Goal: Task Accomplishment & Management: Manage account settings

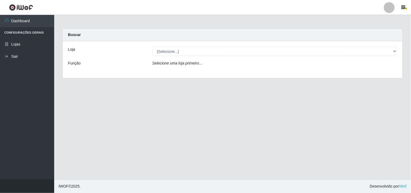
click at [285, 57] on div "Loja [Selecione...] Hiper Queiroz - Boa Vista Função Selecione uma loja primeir…" at bounding box center [233, 59] width 340 height 37
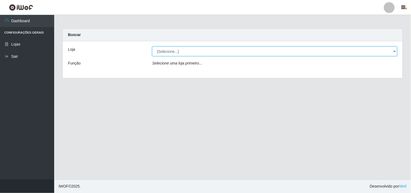
click at [238, 50] on select "[Selecione...] Hiper Queiroz - [GEOGRAPHIC_DATA]" at bounding box center [274, 51] width 245 height 9
select select "514"
click at [152, 47] on select "[Selecione...] Hiper Queiroz - [GEOGRAPHIC_DATA]" at bounding box center [274, 51] width 245 height 9
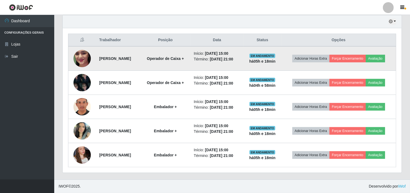
scroll to position [211, 0]
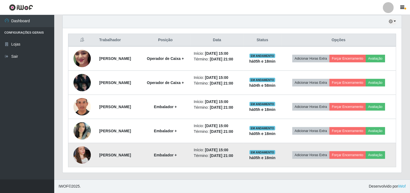
click at [79, 152] on img at bounding box center [81, 155] width 17 height 31
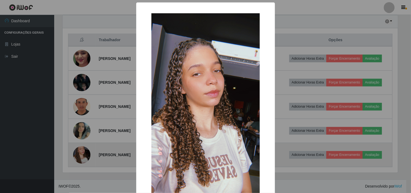
scroll to position [112, 335]
click at [79, 152] on div "× OK Cancel" at bounding box center [205, 96] width 411 height 193
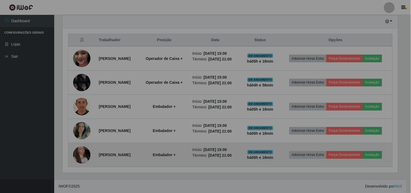
scroll to position [112, 339]
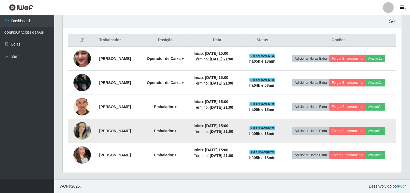
click at [140, 143] on td "[PERSON_NAME]" at bounding box center [118, 131] width 44 height 24
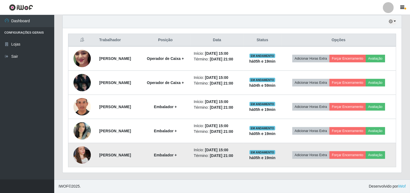
click at [357, 167] on td "Adicionar Horas Extra Forçar Encerramento Avaliação" at bounding box center [338, 155] width 115 height 24
click at [346, 167] on td "Adicionar Horas Extra Forçar Encerramento Avaliação" at bounding box center [338, 155] width 115 height 24
click at [366, 159] on button "Avaliação" at bounding box center [375, 155] width 19 height 8
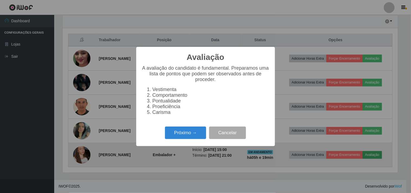
scroll to position [112, 335]
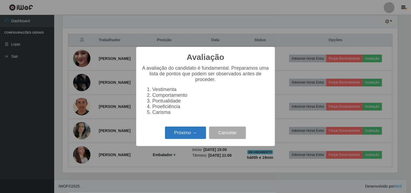
click at [182, 131] on button "Próximo →" at bounding box center [185, 133] width 41 height 13
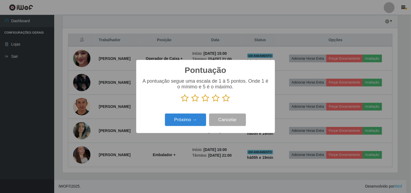
scroll to position [271030, 270807]
click at [217, 100] on icon at bounding box center [216, 98] width 8 height 8
click at [212, 102] on input "radio" at bounding box center [212, 102] width 0 height 0
click at [191, 116] on button "Próximo →" at bounding box center [185, 120] width 41 height 13
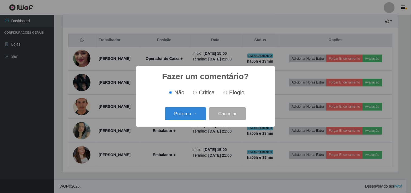
click at [201, 94] on span "Crítica" at bounding box center [207, 92] width 16 height 6
click at [197, 94] on input "Crítica" at bounding box center [195, 93] width 4 height 4
radio input "true"
click at [193, 111] on button "Próximo →" at bounding box center [185, 113] width 41 height 13
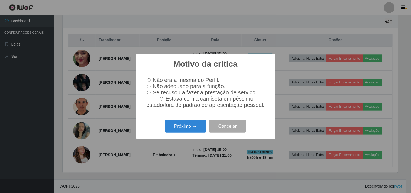
click at [148, 85] on input "Não adequado para a função." at bounding box center [149, 87] width 4 height 4
radio input "true"
click at [182, 128] on button "Próximo →" at bounding box center [185, 126] width 41 height 13
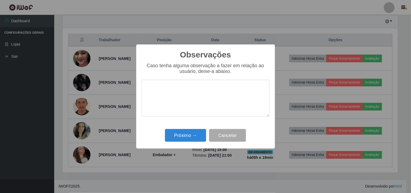
click at [182, 96] on textarea at bounding box center [206, 98] width 128 height 37
type textarea "E"
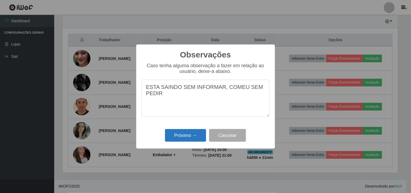
type textarea "ESTA SAINDO SEM INFORMAR, COMEU SEM PEDIR"
click at [185, 132] on button "Próximo →" at bounding box center [185, 135] width 41 height 13
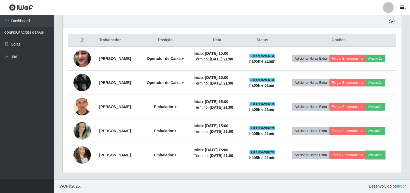
scroll to position [112, 339]
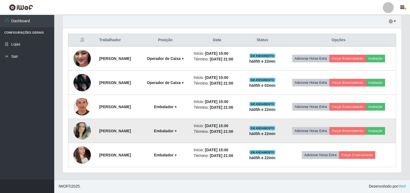
click at [82, 142] on img at bounding box center [81, 130] width 17 height 23
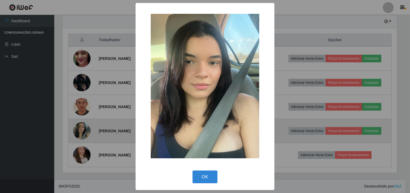
scroll to position [112, 335]
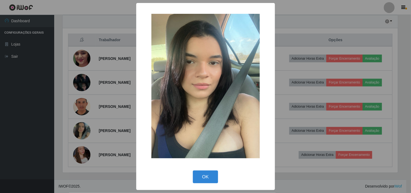
click at [211, 183] on div "OK Cancel" at bounding box center [206, 176] width 128 height 15
click at [208, 169] on div "× OK Cancel" at bounding box center [205, 96] width 139 height 187
drag, startPoint x: 206, startPoint y: 173, endPoint x: 213, endPoint y: 176, distance: 7.7
click at [207, 175] on button "OK" at bounding box center [205, 177] width 25 height 13
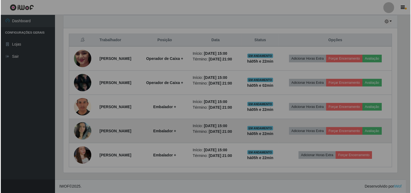
scroll to position [112, 339]
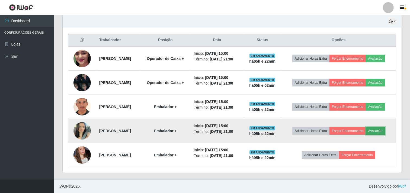
click at [366, 135] on button "Avaliação" at bounding box center [375, 131] width 19 height 8
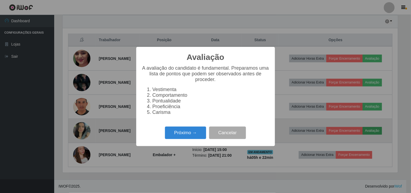
scroll to position [112, 335]
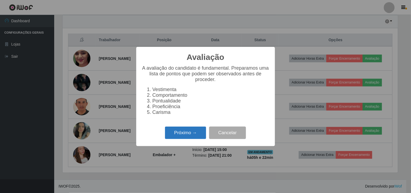
click at [187, 139] on button "Próximo →" at bounding box center [185, 133] width 41 height 13
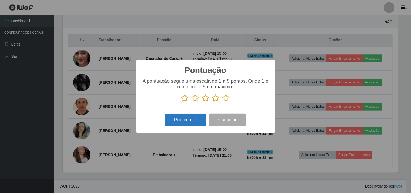
scroll to position [271030, 270807]
click at [224, 101] on icon at bounding box center [227, 98] width 8 height 8
click at [223, 102] on input "radio" at bounding box center [223, 102] width 0 height 0
click at [178, 124] on button "Próximo →" at bounding box center [185, 120] width 41 height 13
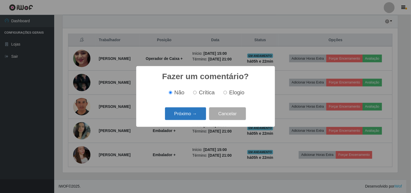
click at [184, 117] on button "Próximo →" at bounding box center [185, 113] width 41 height 13
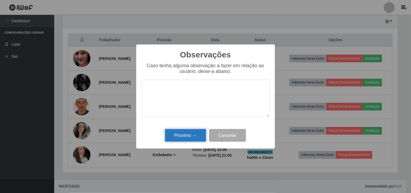
click at [171, 139] on button "Próximo →" at bounding box center [185, 135] width 41 height 13
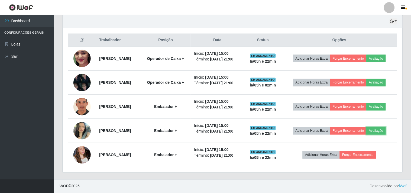
scroll to position [112, 339]
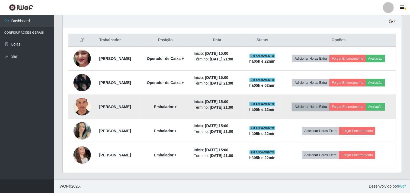
click at [329, 111] on button "Adicionar Horas Extra" at bounding box center [310, 107] width 37 height 8
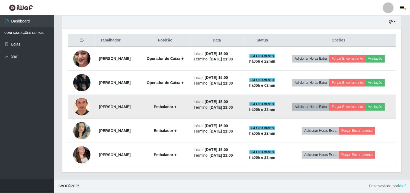
scroll to position [112, 335]
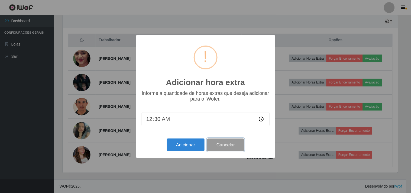
click at [226, 148] on button "Cancelar" at bounding box center [225, 145] width 37 height 13
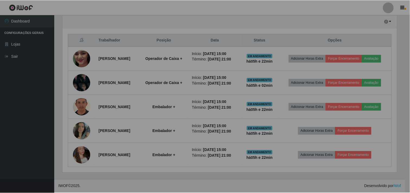
scroll to position [112, 339]
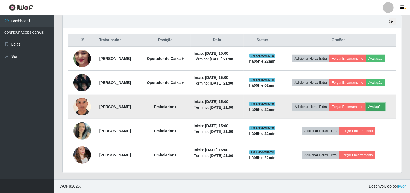
click at [366, 111] on button "Avaliação" at bounding box center [375, 107] width 19 height 8
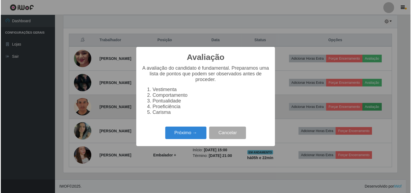
scroll to position [112, 335]
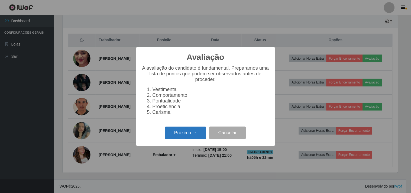
click at [183, 133] on button "Próximo →" at bounding box center [185, 133] width 41 height 13
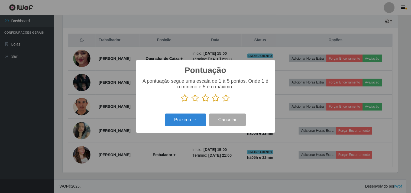
scroll to position [271030, 270807]
click at [204, 98] on icon at bounding box center [206, 98] width 8 height 8
click at [202, 102] on input "radio" at bounding box center [202, 102] width 0 height 0
click at [189, 124] on button "Próximo →" at bounding box center [185, 120] width 41 height 13
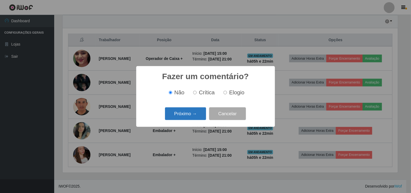
click at [185, 113] on button "Próximo →" at bounding box center [185, 113] width 41 height 13
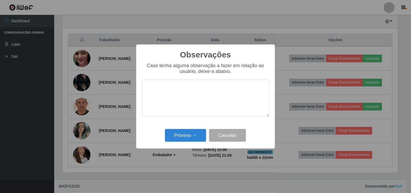
click at [178, 90] on textarea at bounding box center [206, 98] width 128 height 37
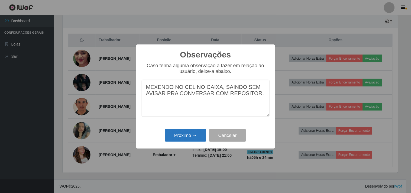
type textarea "MEXENDO NO CEL NO CAIXA, SAINDO SEM AVISAR PRA CONVERSAR COM REPOSITOR."
click at [189, 137] on button "Próximo →" at bounding box center [185, 135] width 41 height 13
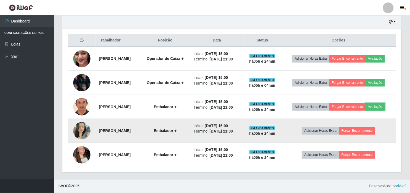
scroll to position [112, 339]
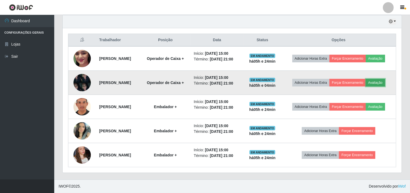
click at [366, 86] on button "Avaliação" at bounding box center [375, 83] width 19 height 8
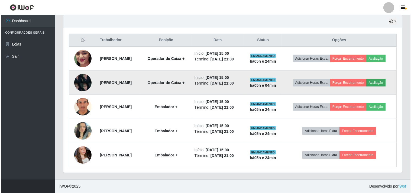
scroll to position [112, 335]
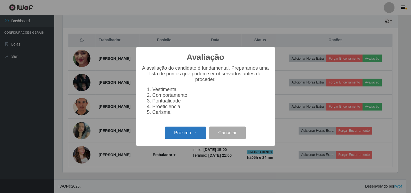
click at [190, 137] on button "Próximo →" at bounding box center [185, 133] width 41 height 13
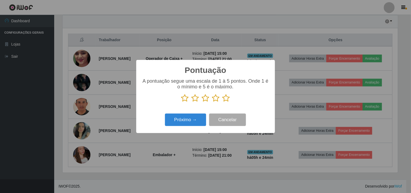
scroll to position [271030, 270807]
click at [225, 99] on icon at bounding box center [227, 98] width 8 height 8
click at [223, 102] on input "radio" at bounding box center [223, 102] width 0 height 0
click at [188, 123] on button "Próximo →" at bounding box center [185, 120] width 41 height 13
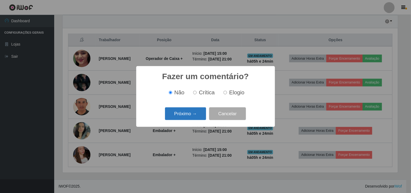
click at [182, 116] on button "Próximo →" at bounding box center [185, 113] width 41 height 13
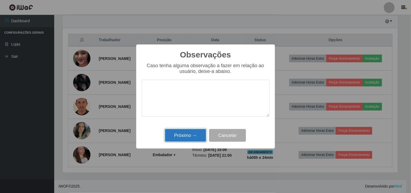
click at [187, 139] on button "Próximo →" at bounding box center [185, 135] width 41 height 13
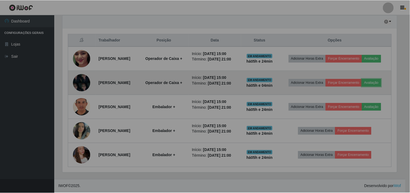
scroll to position [112, 339]
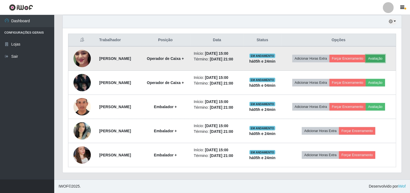
click at [366, 62] on button "Avaliação" at bounding box center [375, 59] width 19 height 8
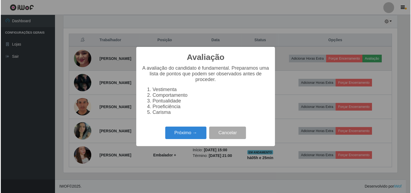
scroll to position [112, 335]
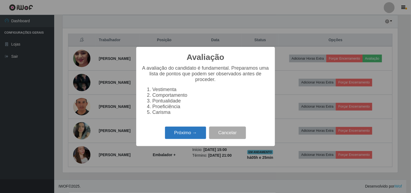
click at [190, 136] on button "Próximo →" at bounding box center [185, 133] width 41 height 13
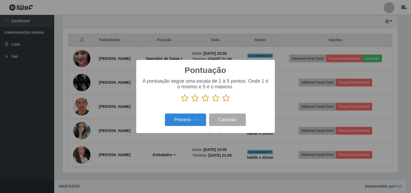
scroll to position [271030, 270807]
click at [230, 96] on p at bounding box center [206, 98] width 128 height 8
click at [226, 99] on icon at bounding box center [227, 98] width 8 height 8
click at [223, 102] on input "radio" at bounding box center [223, 102] width 0 height 0
click at [197, 120] on button "Próximo →" at bounding box center [185, 120] width 41 height 13
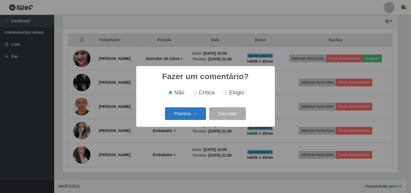
click at [194, 110] on button "Próximo →" at bounding box center [185, 113] width 41 height 13
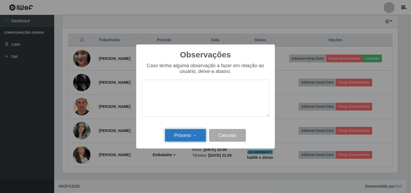
click at [198, 138] on button "Próximo →" at bounding box center [185, 135] width 41 height 13
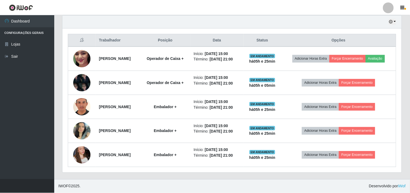
scroll to position [112, 339]
click at [127, 16] on div "Hoje 1 dia 3 dias 1 Semana Não encerrados" at bounding box center [232, 21] width 339 height 13
click at [132, 9] on header "Perfil Alterar Senha Sair" at bounding box center [205, 7] width 410 height 15
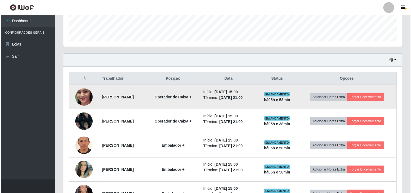
scroll to position [163, 0]
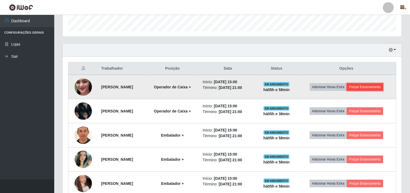
click at [381, 88] on button "Forçar Encerramento" at bounding box center [365, 87] width 36 height 8
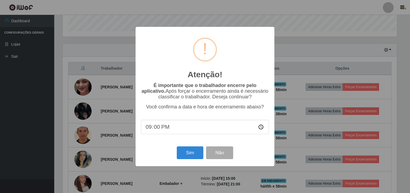
scroll to position [112, 335]
click at [186, 157] on button "Sim" at bounding box center [191, 152] width 26 height 13
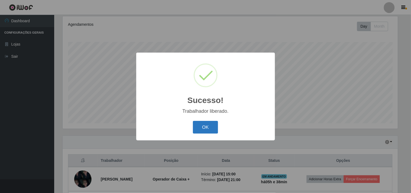
click at [210, 128] on button "OK" at bounding box center [205, 127] width 25 height 13
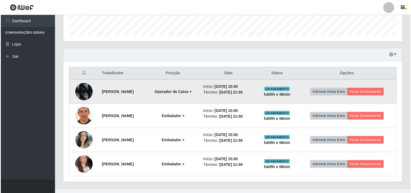
scroll to position [161, 0]
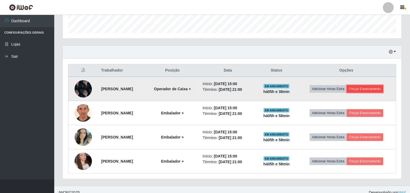
click at [378, 88] on button "Forçar Encerramento" at bounding box center [365, 89] width 36 height 8
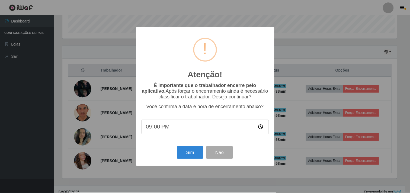
scroll to position [112, 335]
click at [227, 157] on button "Não" at bounding box center [220, 152] width 27 height 13
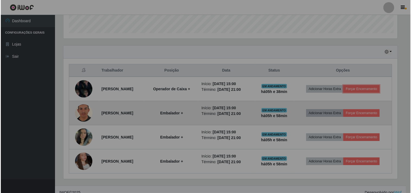
scroll to position [112, 339]
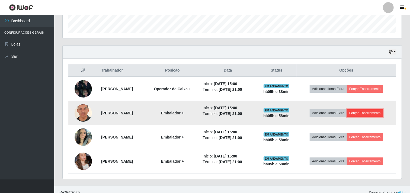
click at [377, 113] on button "Forçar Encerramento" at bounding box center [365, 113] width 36 height 8
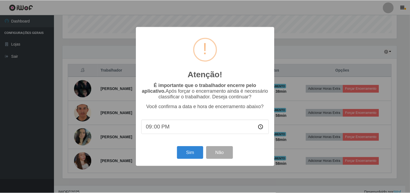
scroll to position [112, 335]
click at [194, 156] on button "Sim" at bounding box center [191, 152] width 26 height 13
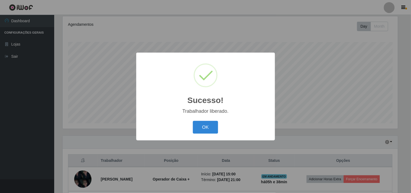
drag, startPoint x: 211, startPoint y: 127, endPoint x: 304, endPoint y: 136, distance: 93.9
click at [211, 127] on button "OK" at bounding box center [205, 127] width 25 height 13
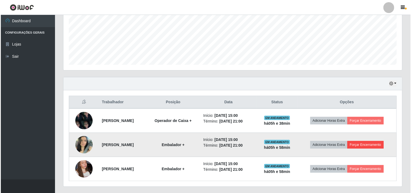
scroll to position [143, 0]
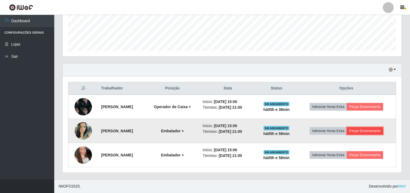
click at [370, 130] on button "Forçar Encerramento" at bounding box center [365, 131] width 36 height 8
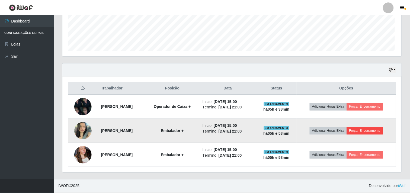
scroll to position [112, 335]
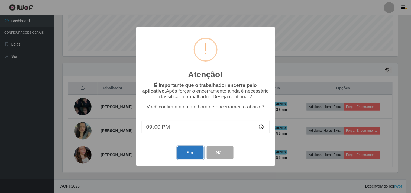
click at [188, 154] on button "Sim" at bounding box center [191, 152] width 26 height 13
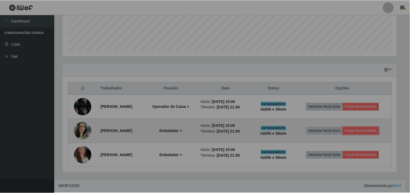
scroll to position [0, 0]
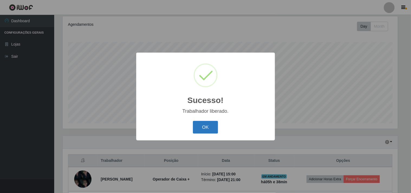
click at [213, 124] on button "OK" at bounding box center [205, 127] width 25 height 13
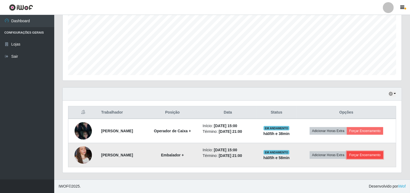
click at [373, 153] on button "Forçar Encerramento" at bounding box center [365, 155] width 36 height 8
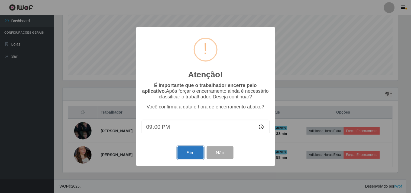
click at [188, 155] on button "Sim" at bounding box center [191, 152] width 26 height 13
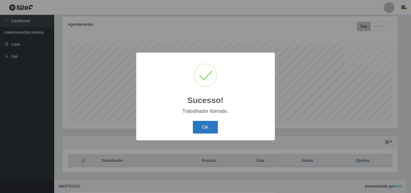
click at [215, 129] on button "OK" at bounding box center [205, 127] width 25 height 13
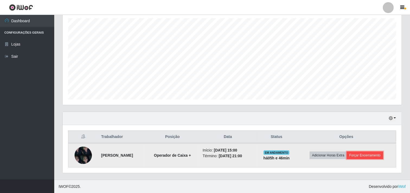
click at [371, 153] on button "Forçar Encerramento" at bounding box center [365, 156] width 36 height 8
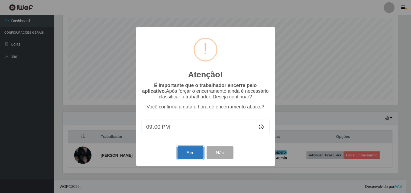
click at [195, 156] on button "Sim" at bounding box center [191, 152] width 26 height 13
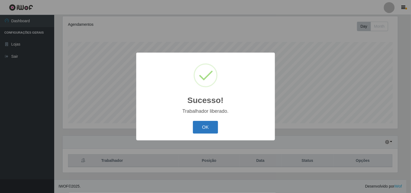
click at [210, 127] on button "OK" at bounding box center [205, 127] width 25 height 13
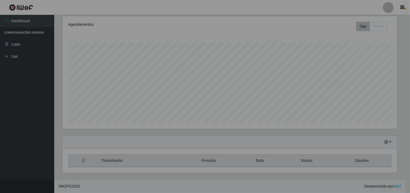
scroll to position [112, 339]
